Goal: Navigation & Orientation: Find specific page/section

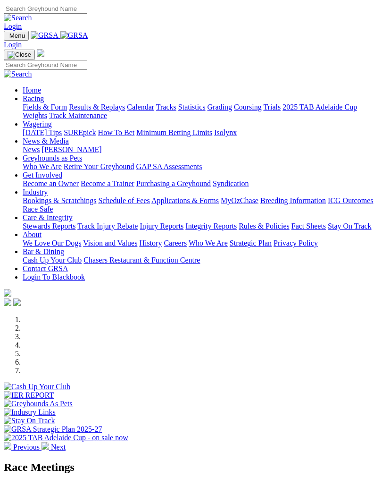
scroll to position [318, 0]
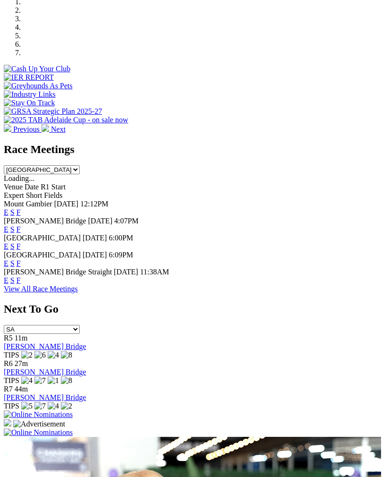
click at [21, 225] on link "F" at bounding box center [19, 229] width 4 height 8
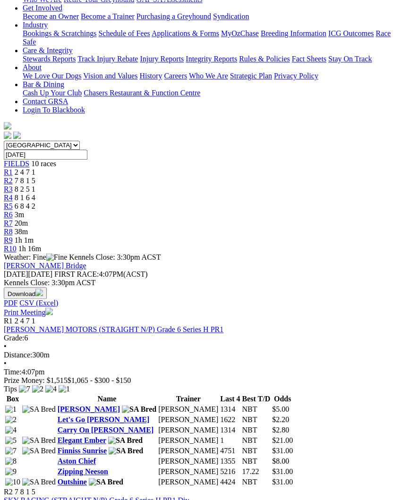
scroll to position [172, 0]
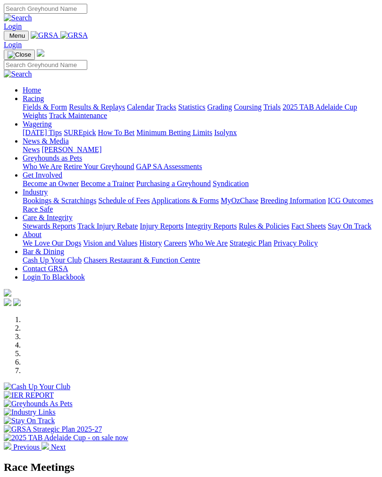
scroll to position [318, 0]
